Goal: Find specific page/section: Find specific page/section

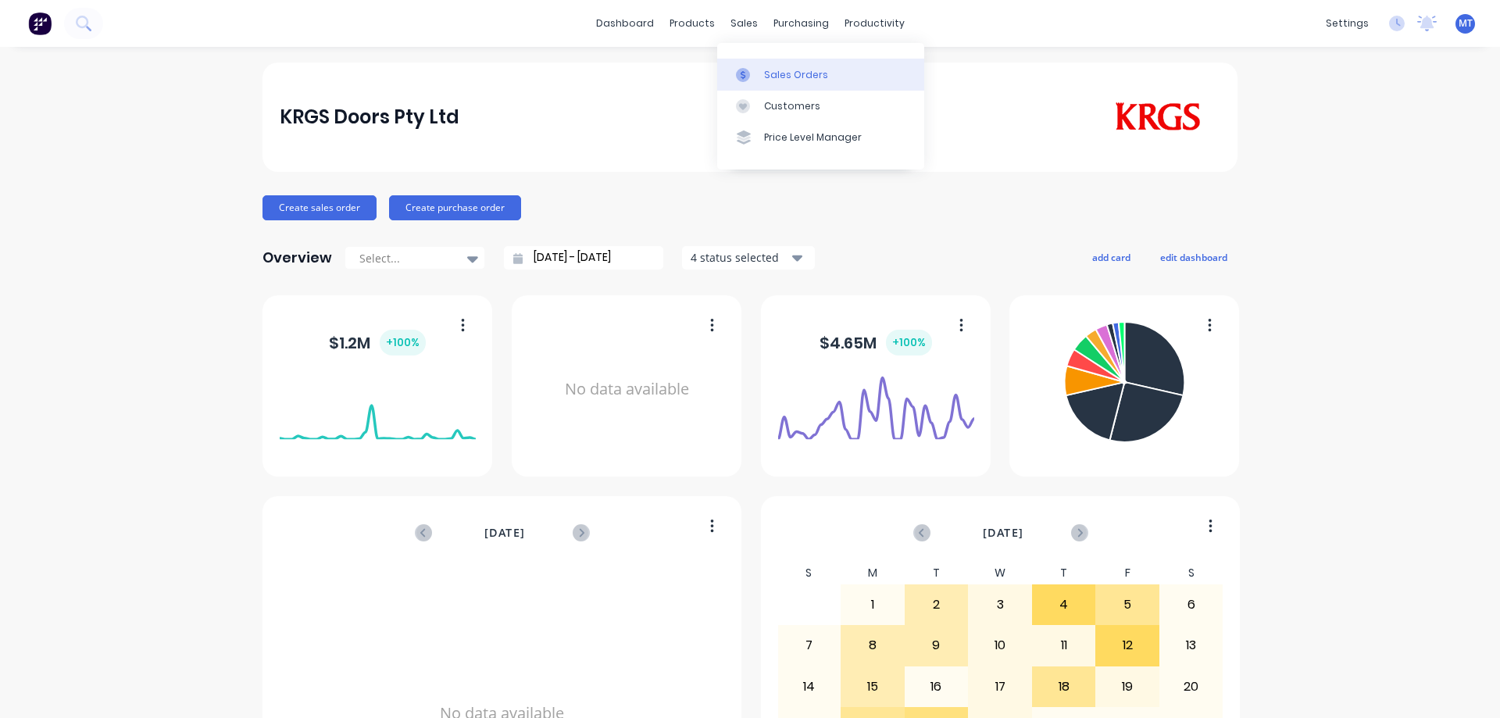
click at [750, 76] on div at bounding box center [747, 75] width 23 height 14
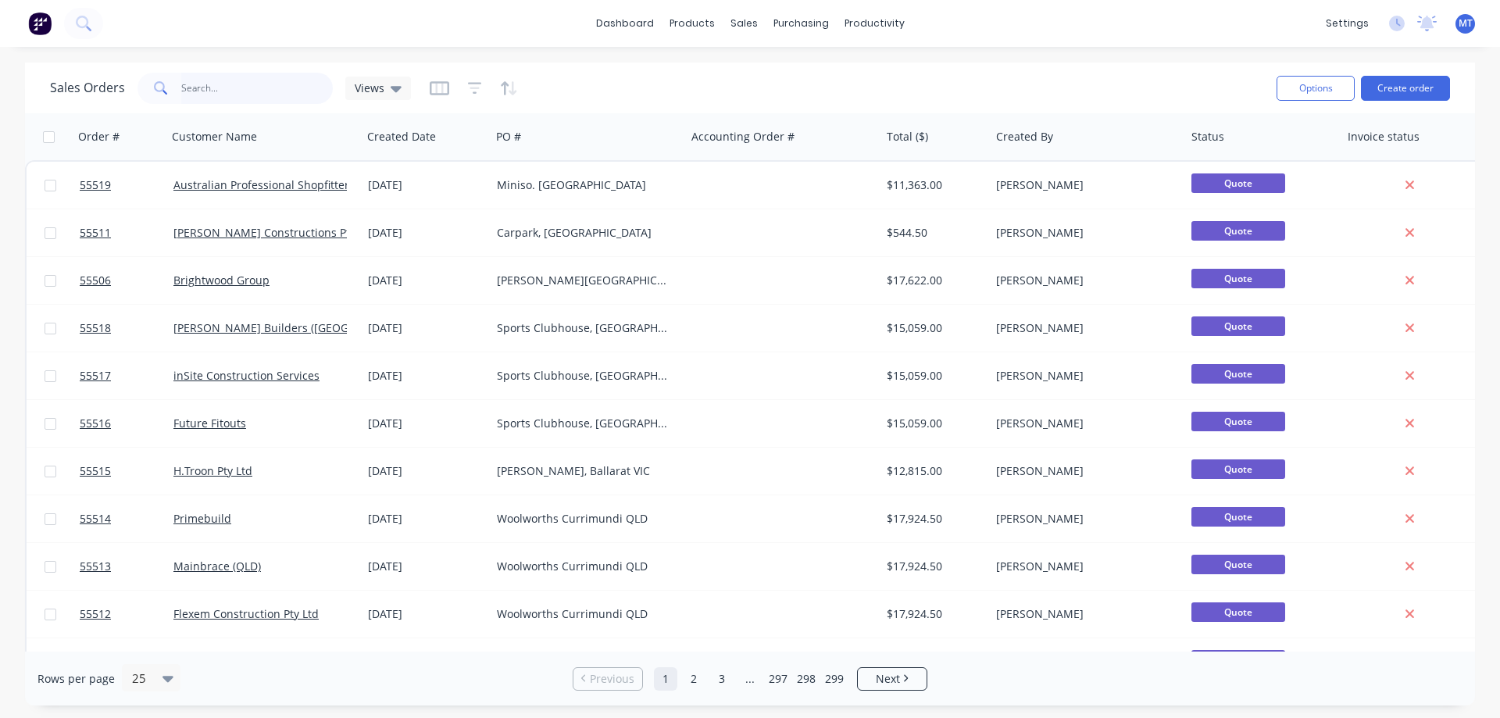
click at [223, 97] on input "text" at bounding box center [257, 88] width 152 height 31
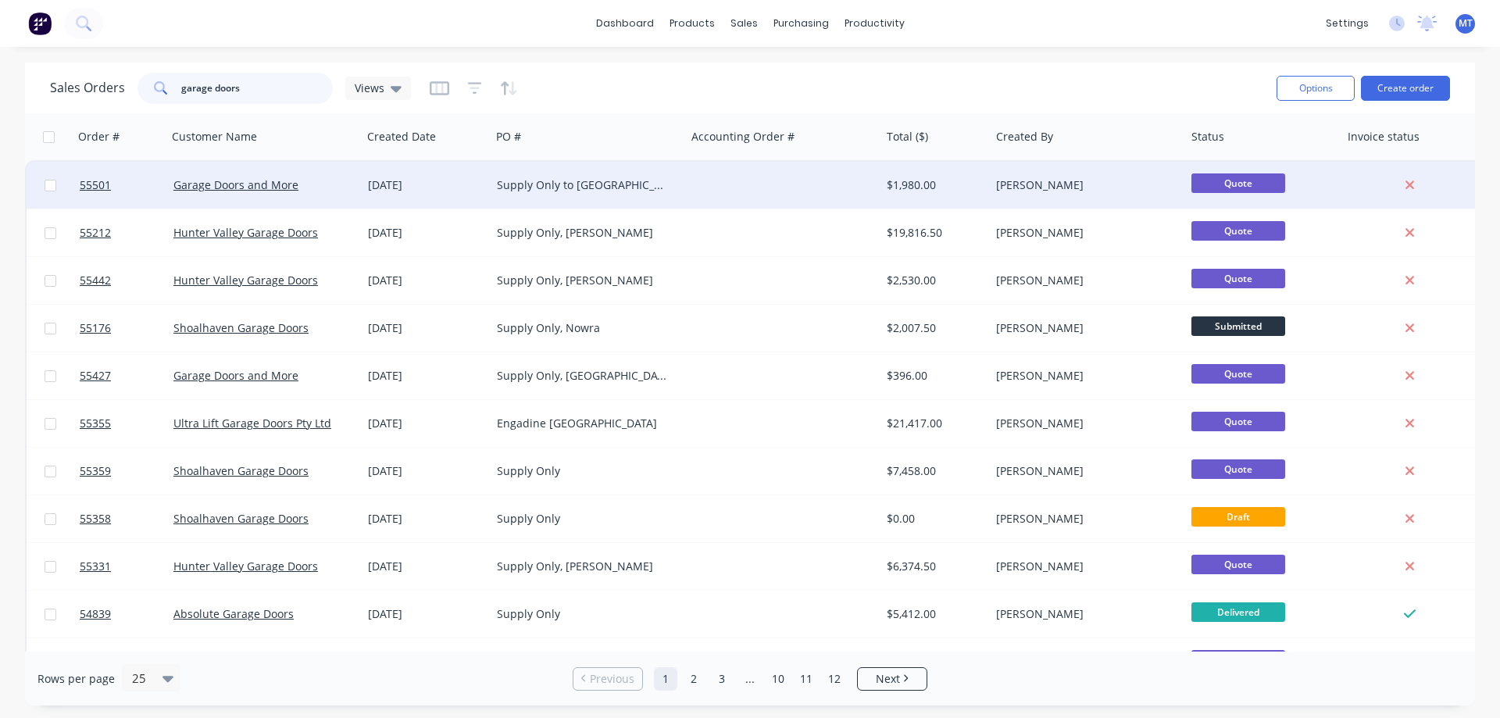
type input "garage doors"
click at [330, 177] on div "Garage Doors and More" at bounding box center [259, 185] width 173 height 16
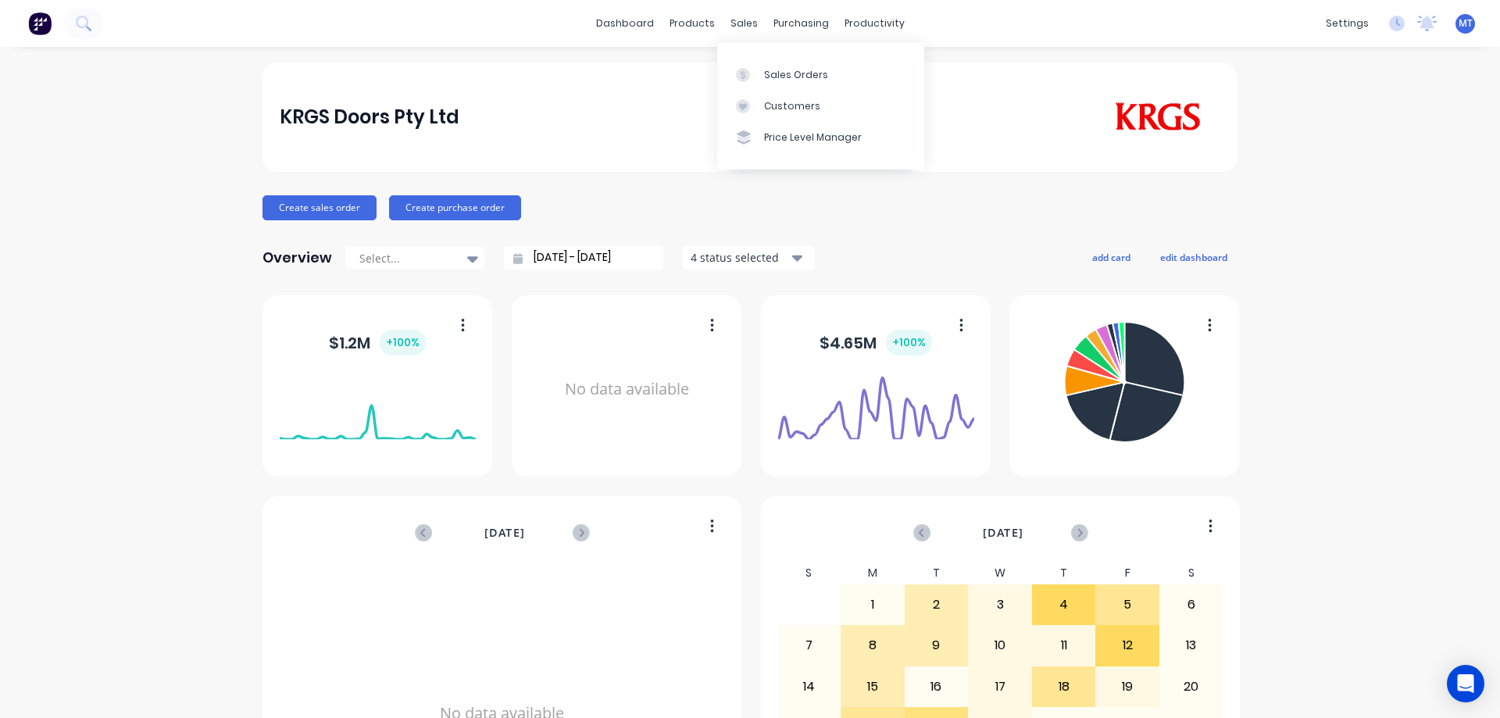
click at [744, 52] on div "Sales Orders Customers Price Level Manager" at bounding box center [820, 106] width 207 height 126
click at [744, 76] on icon at bounding box center [743, 75] width 14 height 14
